Goal: Information Seeking & Learning: Learn about a topic

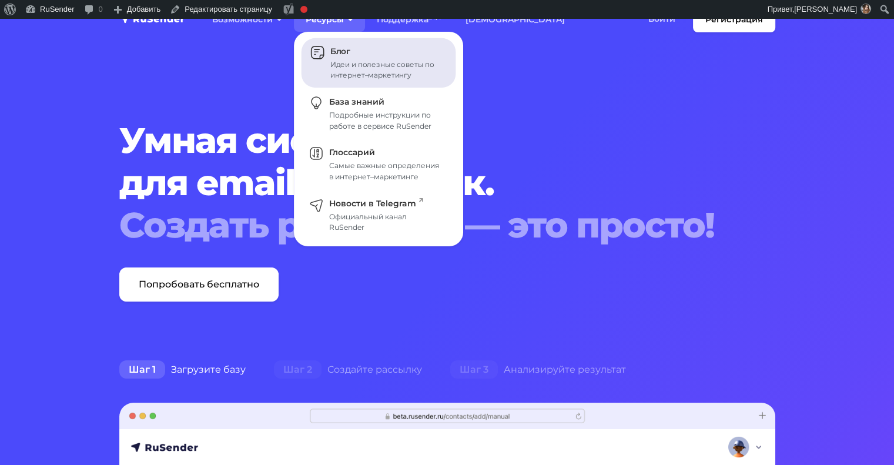
click at [348, 63] on div "Идеи и полезные советы по интернет–маркетингу" at bounding box center [386, 69] width 112 height 21
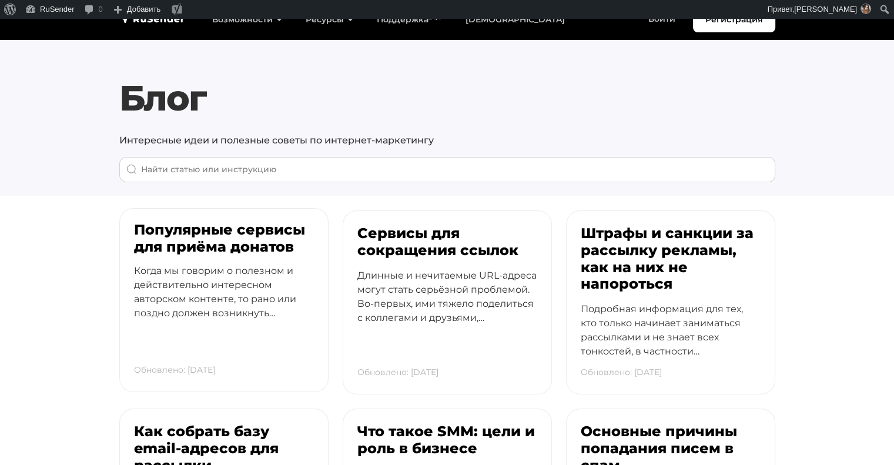
click at [211, 237] on h3 "Популярные сервисы для приёма донатов" at bounding box center [224, 239] width 180 height 34
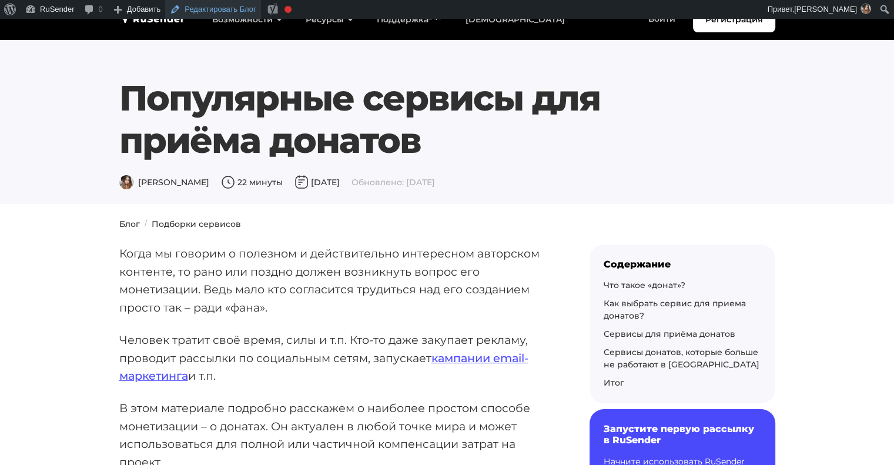
click at [206, 5] on link "Редактировать Блог" at bounding box center [213, 9] width 96 height 19
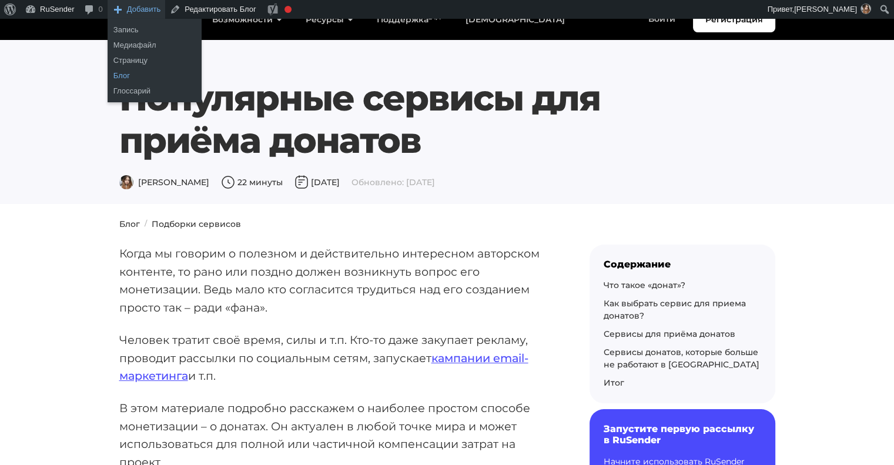
click at [151, 76] on link "Блог" at bounding box center [155, 75] width 94 height 15
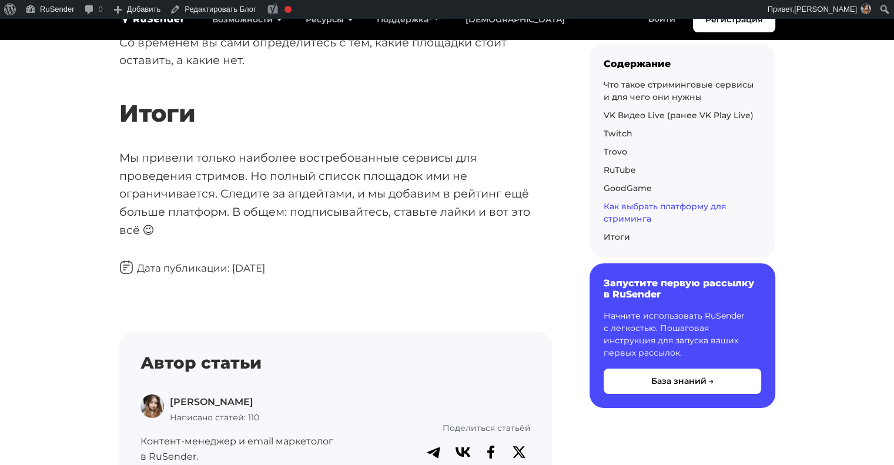
scroll to position [4086, 0]
click at [442, 215] on p "Мы привели только наиболее востребованные сервисы для проведения стримов. Но по…" at bounding box center [335, 194] width 433 height 91
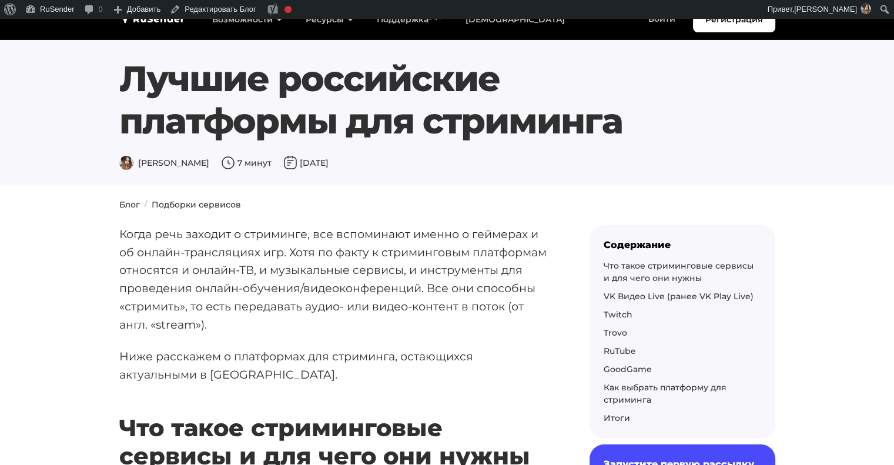
scroll to position [0, 0]
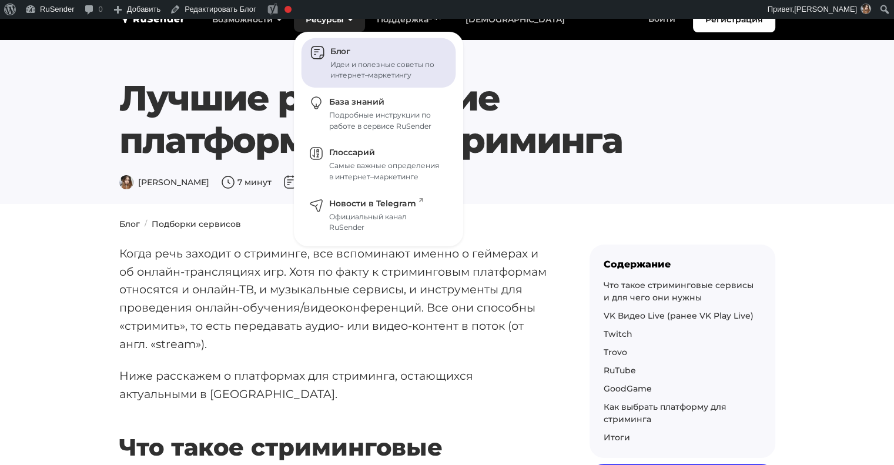
click at [343, 68] on div "Идеи и полезные советы по интернет–маркетингу" at bounding box center [386, 69] width 112 height 21
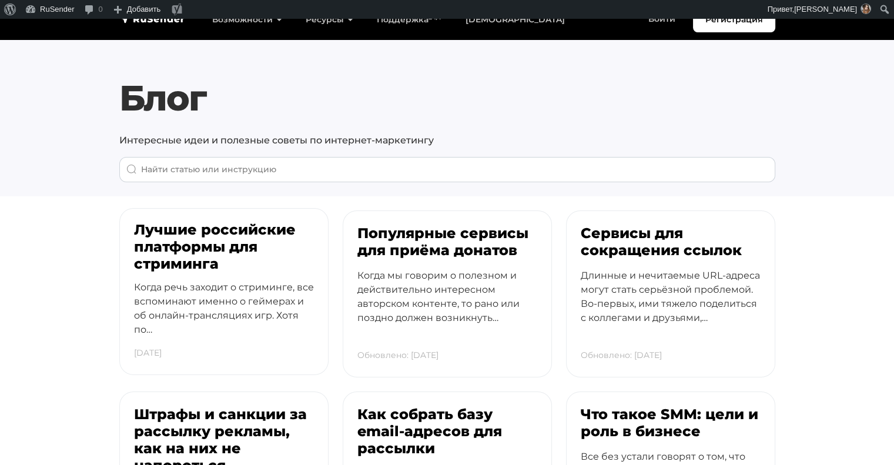
click at [259, 291] on p "Когда речь заходит о стриминге, все вспоминают именно о геймерах и об онлайн-тр…" at bounding box center [224, 319] width 180 height 78
